Goal: Task Accomplishment & Management: Use online tool/utility

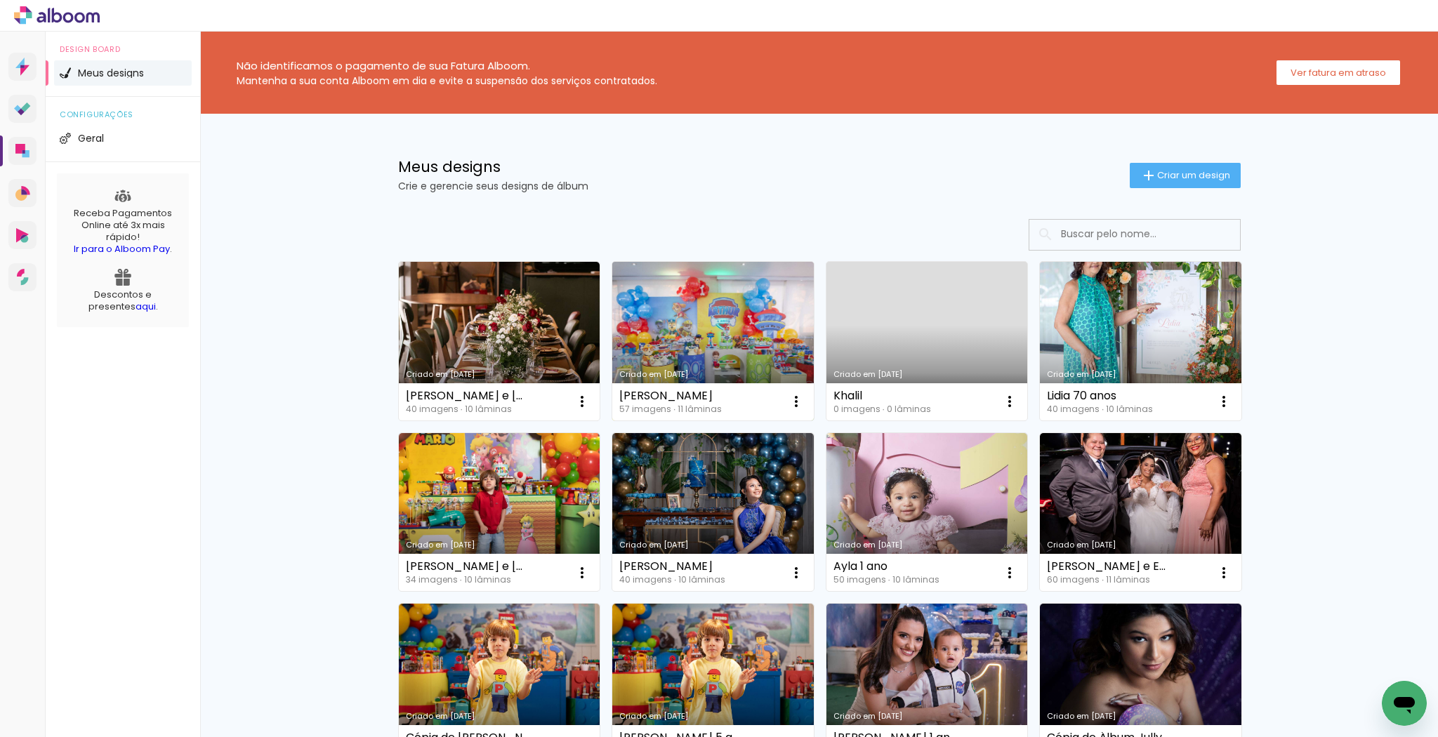
click at [745, 309] on link "Criado em [DATE]" at bounding box center [712, 341] width 201 height 159
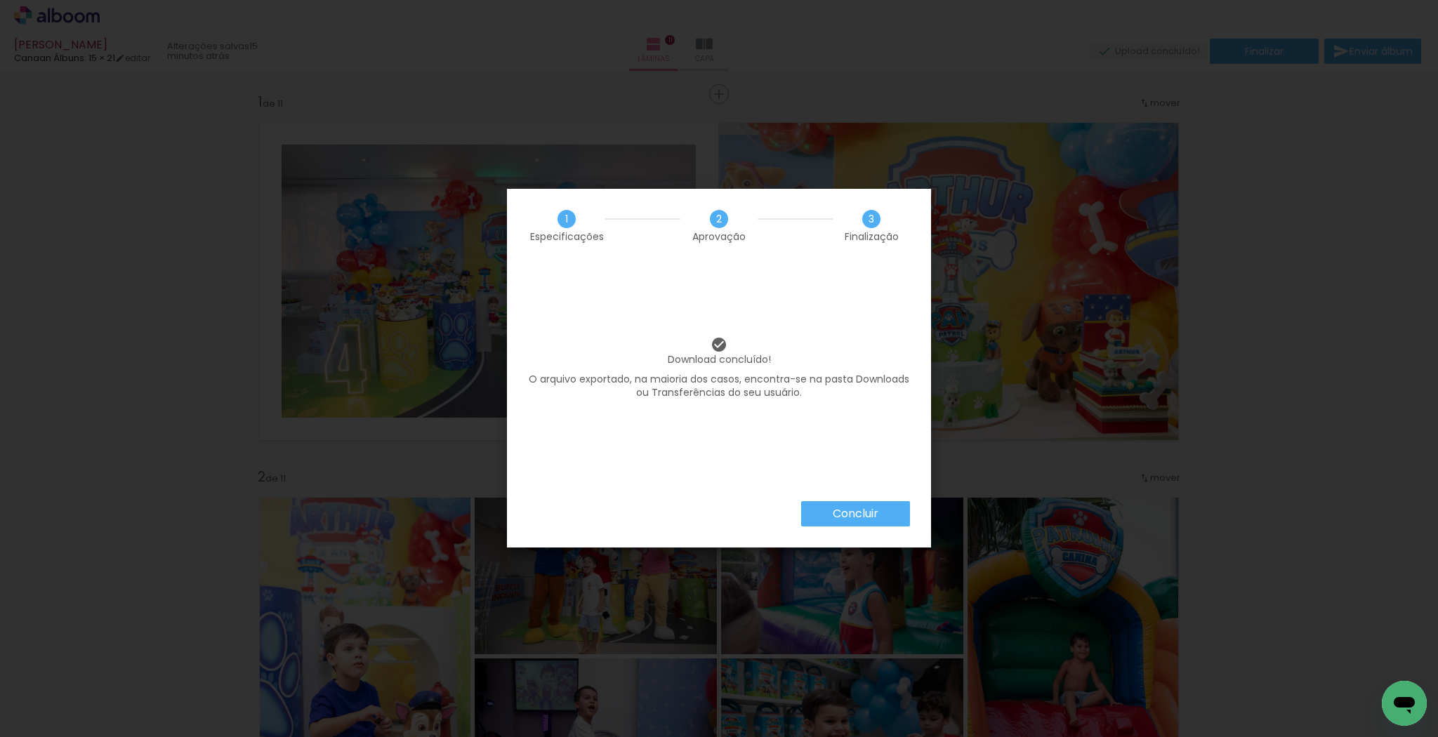
scroll to position [281, 0]
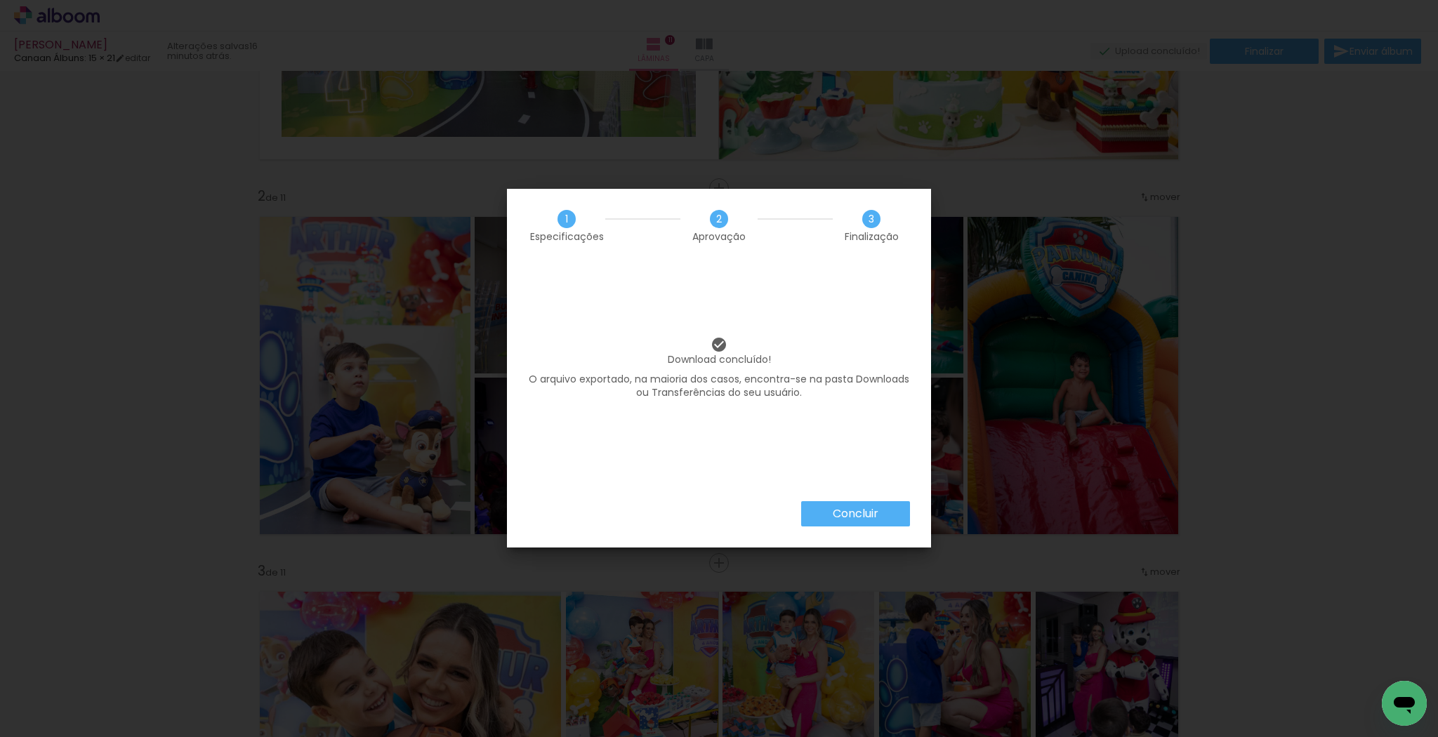
click at [887, 512] on paper-button "Concluir" at bounding box center [855, 513] width 109 height 25
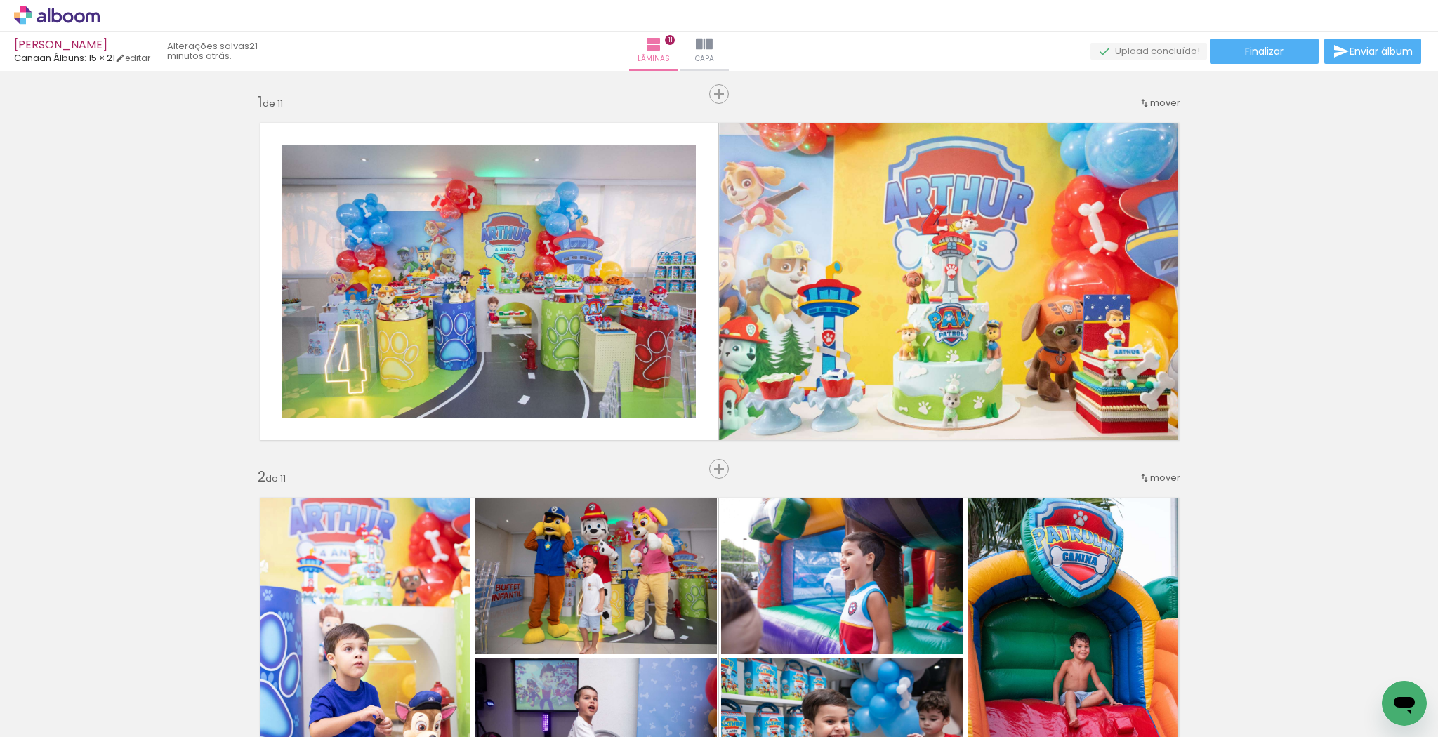
scroll to position [281, 0]
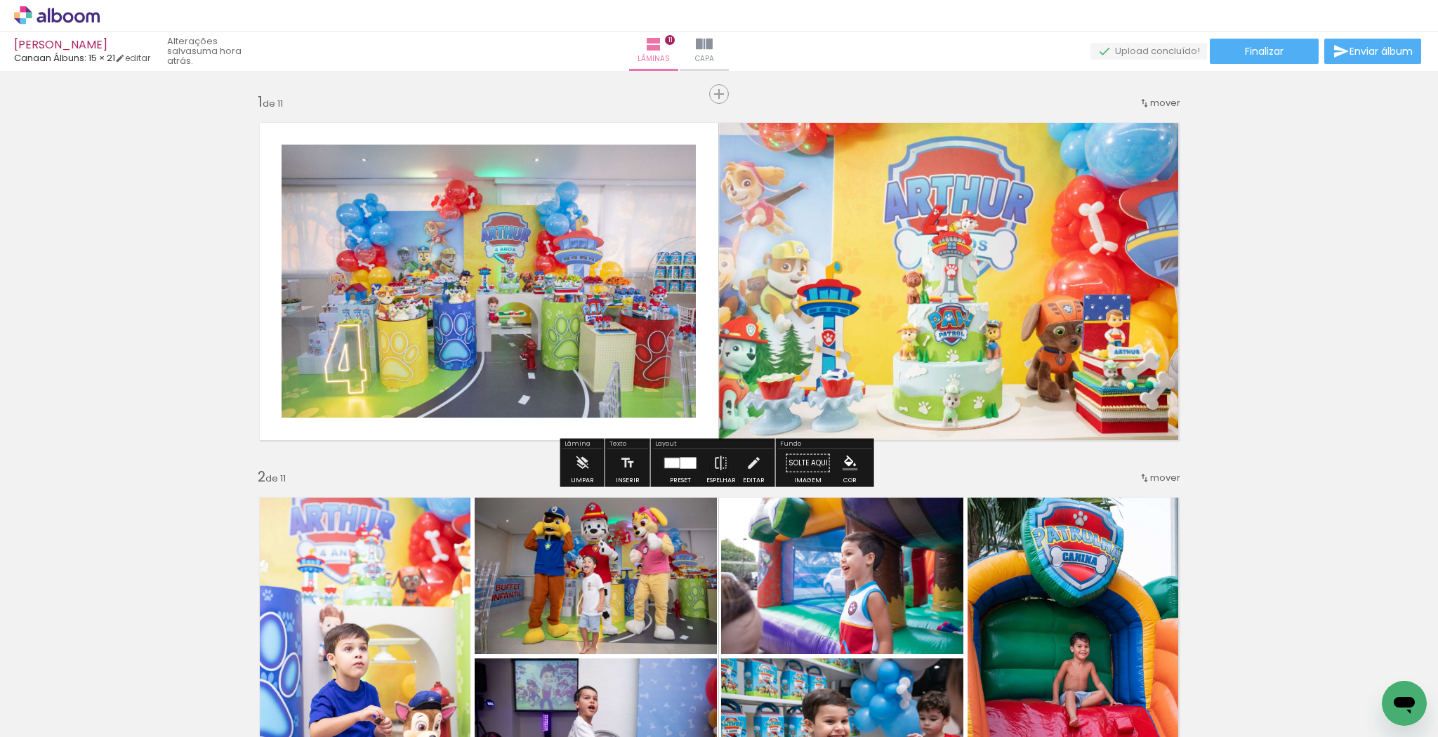
scroll to position [281, 0]
